Goal: Transaction & Acquisition: Purchase product/service

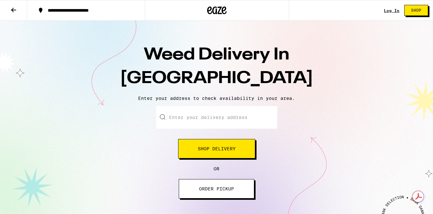
click at [185, 148] on button "Shop Delivery" at bounding box center [216, 148] width 77 height 19
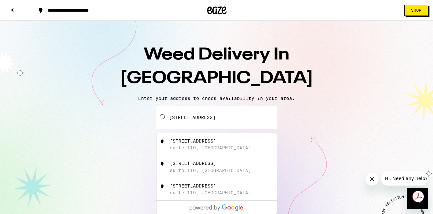
click at [202, 149] on div "suite 119, [GEOGRAPHIC_DATA]" at bounding box center [210, 147] width 81 height 5
type input "[STREET_ADDRESS]"
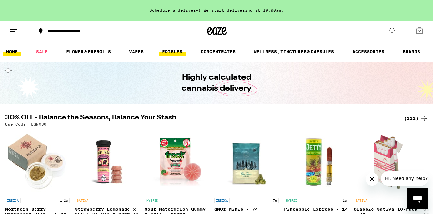
click at [172, 52] on link "EDIBLES" at bounding box center [172, 52] width 27 height 8
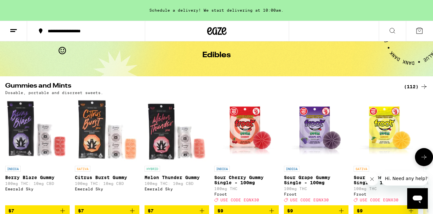
scroll to position [27, 0]
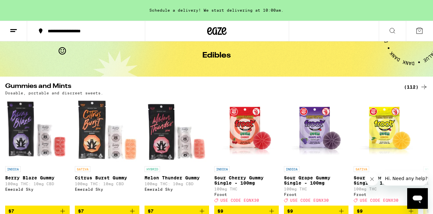
click at [393, 32] on icon at bounding box center [392, 30] width 5 height 5
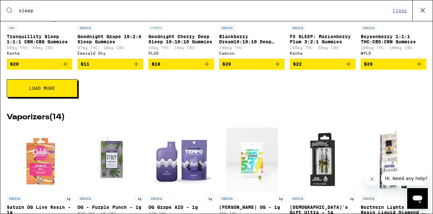
scroll to position [297, 0]
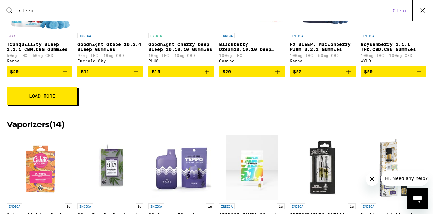
type input "sleep"
click at [66, 100] on button "Load More" at bounding box center [42, 96] width 71 height 18
